Goal: Information Seeking & Learning: Get advice/opinions

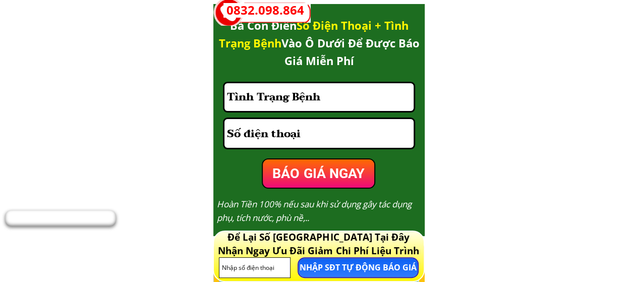
scroll to position [3751, 0]
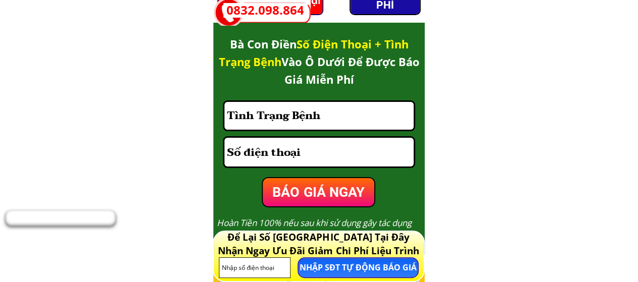
drag, startPoint x: 643, startPoint y: 41, endPoint x: 645, endPoint y: 150, distance: 109.5
drag, startPoint x: 230, startPoint y: 42, endPoint x: 362, endPoint y: 73, distance: 135.7
click at [362, 73] on h3 "Bà Con Điền Số Điện Thoại + Tình Trạng Bệnh Vào Ô Dưới Để Được Báo Giá Miễn Phí" at bounding box center [319, 61] width 206 height 53
copy h3 "Bà Con Điền Số Điện Thoại + Tình Trạng Bệnh Vào Ô Dưới Để Được Báo Giá Miễn Phí"
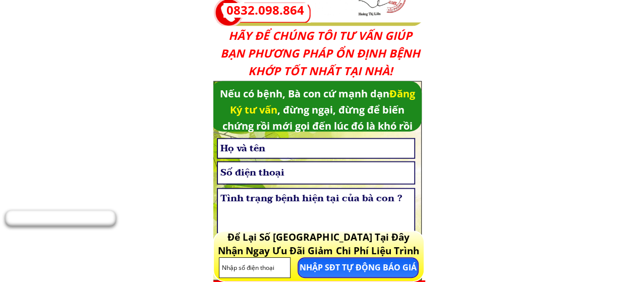
scroll to position [4962, 0]
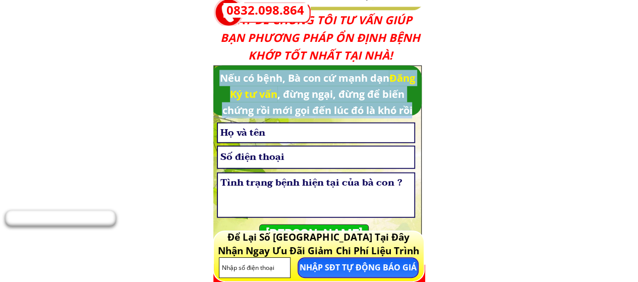
drag, startPoint x: 219, startPoint y: 74, endPoint x: 415, endPoint y: 103, distance: 197.4
click at [415, 103] on div "Nếu có bệnh, Bà con cứ mạnh dạn Đăng Ký tư vấn , đừng ngại, đừng để biến chứng …" at bounding box center [317, 94] width 208 height 48
copy div "Nếu có bệnh, Bà con cứ mạnh dạn Đăng Ký tư vấn , đừng ngại, đừng để biến chứng …"
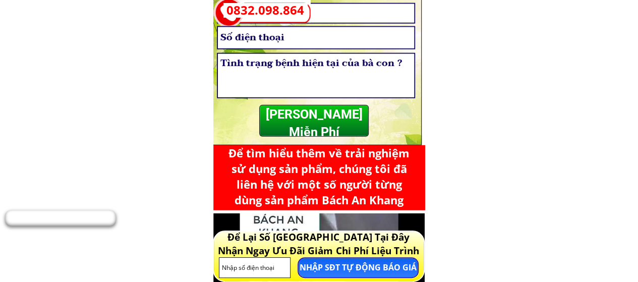
scroll to position [4971, 0]
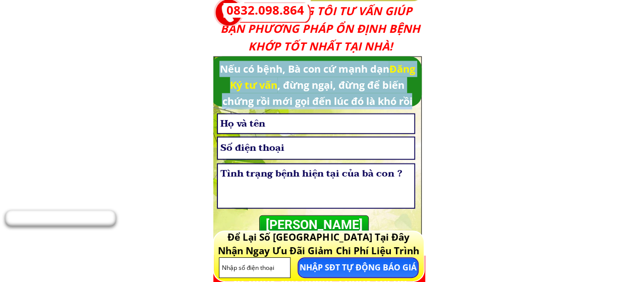
click at [226, 70] on div "Nếu có bệnh, Bà con cứ mạnh dạn Đăng Ký tư vấn , đừng ngại, đừng để biến chứng …" at bounding box center [317, 85] width 208 height 48
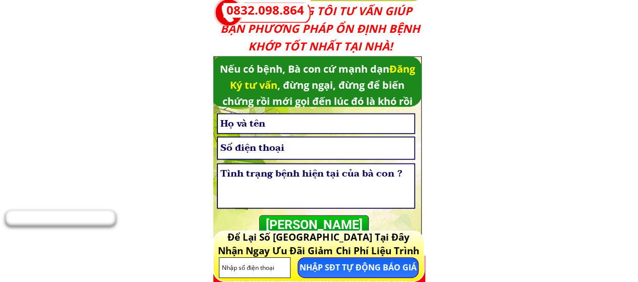
drag, startPoint x: 217, startPoint y: 68, endPoint x: 276, endPoint y: 83, distance: 61.4
click at [276, 83] on div "Nếu có bệnh, Bà con cứ mạnh dạn Đăng Ký tư vấn , đừng ngại, đừng để biến chứng …" at bounding box center [317, 85] width 208 height 48
copy div "Nếu có bệnh, Bà con cứ mạnh dạn Đăng Ký tư vấn"
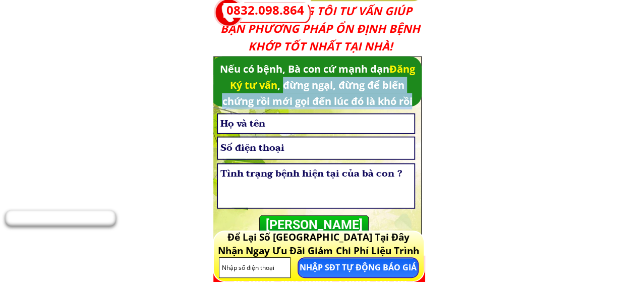
drag, startPoint x: 285, startPoint y: 84, endPoint x: 414, endPoint y: 103, distance: 130.0
click at [414, 103] on div "Nếu có bệnh, Bà con cứ mạnh dạn Đăng Ký tư vấn , đừng ngại, đừng để biến chứng …" at bounding box center [317, 85] width 208 height 48
copy div "đừng ngại, đừng để biến chứng rồi mới gọi đến lúc đó là khó rồi"
